Goal: Book appointment/travel/reservation

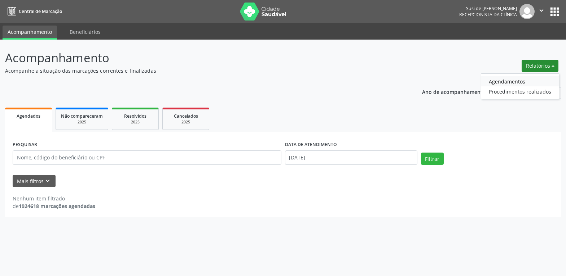
click at [500, 80] on link "Agendamentos" at bounding box center [520, 81] width 78 height 10
select select "8"
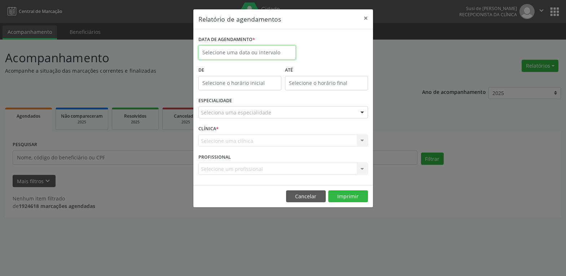
click at [274, 55] on body "Central de Marcação Susi de [PERSON_NAME] Recepcionista da clínica  Configuraç…" at bounding box center [283, 138] width 566 height 276
click at [0, 0] on div "Janeiro Fevereiro Março Abril Maio Junho Julho Agosto Setembro Outubro Novembro…" at bounding box center [0, 0] width 0 height 0
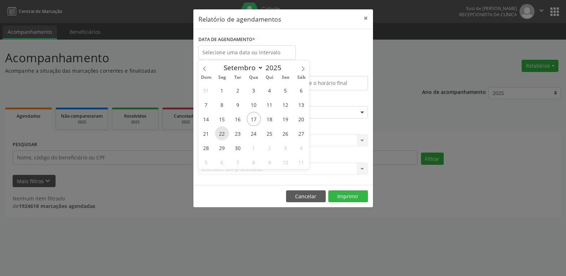
click at [222, 133] on span "22" at bounding box center [222, 134] width 14 height 14
type input "22/09/2025"
click at [222, 133] on span "22" at bounding box center [222, 134] width 14 height 14
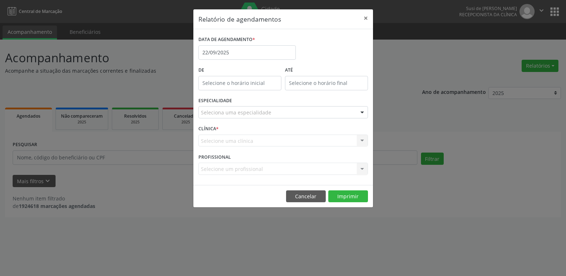
click at [362, 110] on div at bounding box center [362, 113] width 11 height 12
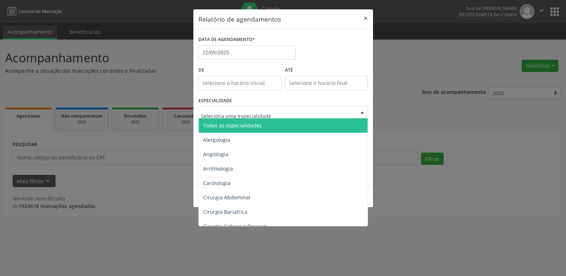
click at [257, 124] on span "Todas as especialidades" at bounding box center [232, 125] width 59 height 7
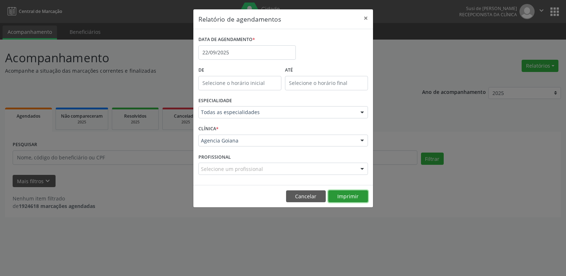
click at [350, 197] on button "Imprimir" at bounding box center [348, 197] width 40 height 12
